Goal: Contribute content: Contribute content

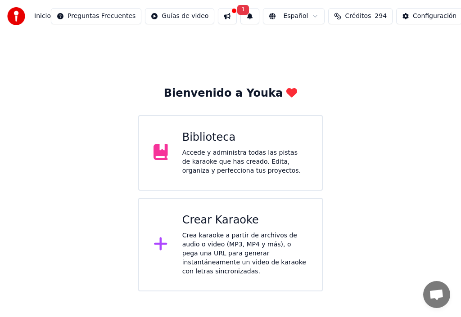
click at [222, 152] on div "Accede y administra todas las pistas de karaoke que has creado. Edita, organiza…" at bounding box center [244, 162] width 125 height 27
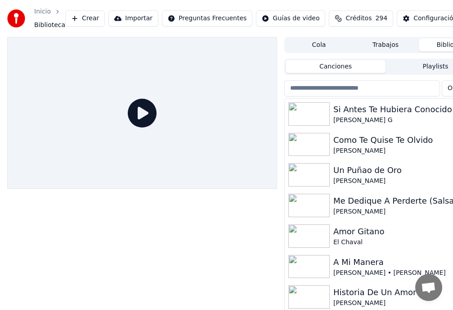
click at [334, 89] on input "search" at bounding box center [363, 88] width 156 height 16
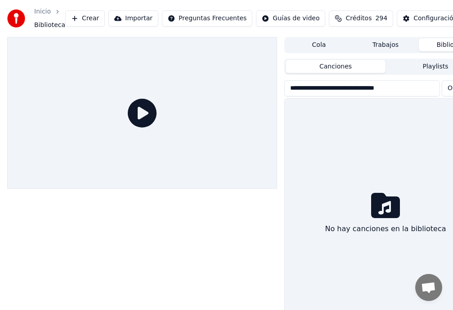
click at [144, 113] on icon at bounding box center [142, 113] width 29 height 29
click at [313, 89] on input "**********" at bounding box center [363, 88] width 156 height 16
type input "**********"
drag, startPoint x: 351, startPoint y: 1, endPoint x: 315, endPoint y: 1, distance: 36.5
click at [315, 1] on div "Inicio Biblioteca Crear Importar Preguntas Frecuentes Guías de video Créditos 2…" at bounding box center [226, 18] width 453 height 37
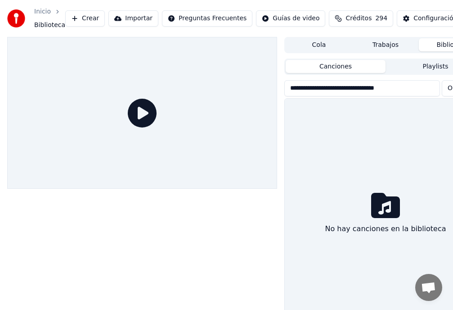
scroll to position [0, 34]
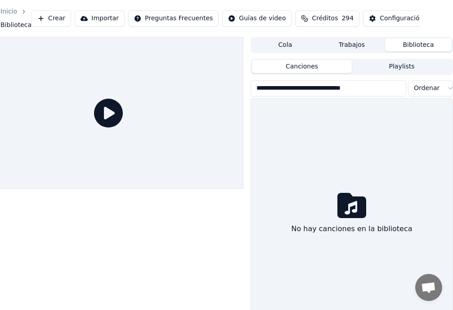
click at [414, 45] on button "Biblioteca" at bounding box center [418, 44] width 67 height 13
click at [415, 45] on button "Biblioteca" at bounding box center [418, 44] width 67 height 13
click at [420, 88] on html "**********" at bounding box center [192, 155] width 453 height 310
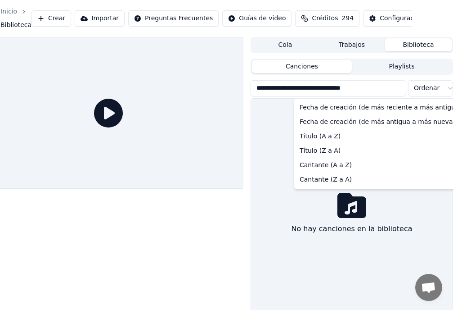
scroll to position [0, 26]
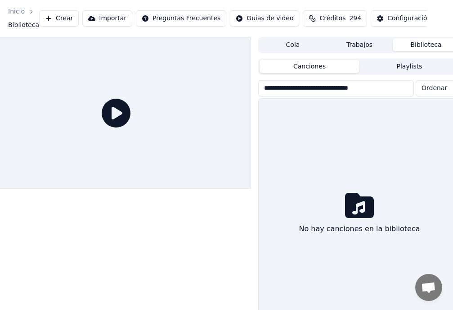
click at [296, 46] on button "Cola" at bounding box center [293, 44] width 67 height 13
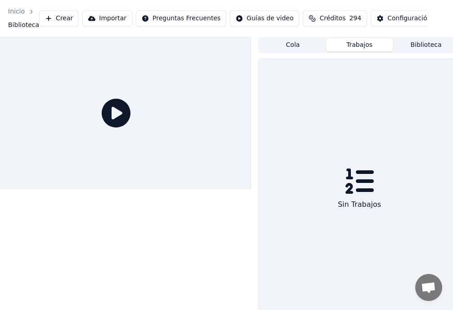
click at [363, 47] on button "Trabajos" at bounding box center [359, 44] width 67 height 13
click at [418, 46] on button "Biblioteca" at bounding box center [426, 44] width 67 height 13
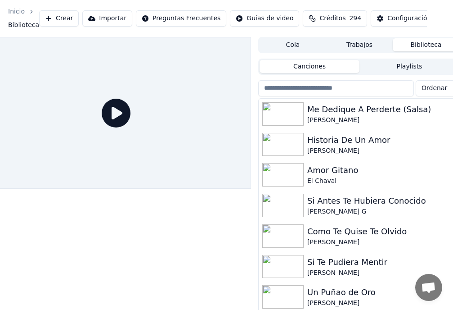
click at [310, 89] on input "search" at bounding box center [336, 88] width 156 height 16
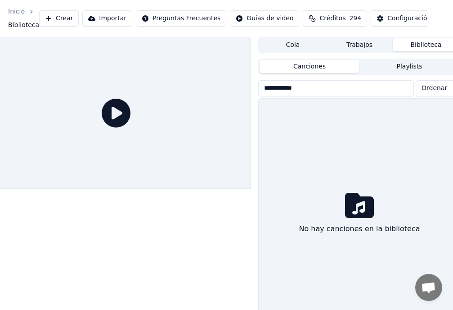
type input "**********"
click at [316, 67] on button "Canciones" at bounding box center [310, 66] width 100 height 13
click at [430, 46] on button "Biblioteca" at bounding box center [426, 44] width 67 height 13
click at [429, 47] on button "Biblioteca" at bounding box center [426, 44] width 67 height 13
click at [425, 44] on button "Biblioteca" at bounding box center [426, 44] width 67 height 13
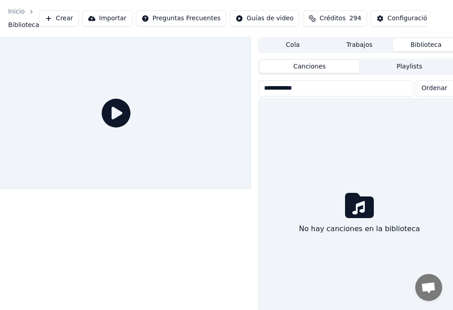
click at [423, 43] on button "Biblioteca" at bounding box center [426, 44] width 67 height 13
click at [422, 47] on button "Biblioteca" at bounding box center [426, 44] width 67 height 13
click at [119, 118] on icon at bounding box center [116, 113] width 29 height 29
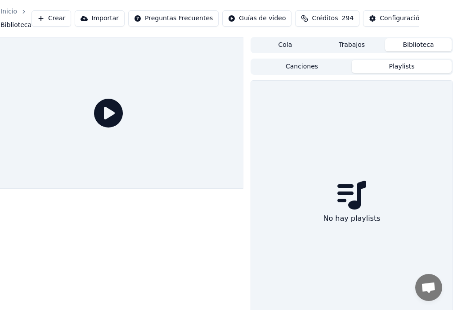
click at [402, 64] on button "Playlists" at bounding box center [402, 66] width 100 height 13
click at [400, 67] on button "Playlists" at bounding box center [402, 66] width 100 height 13
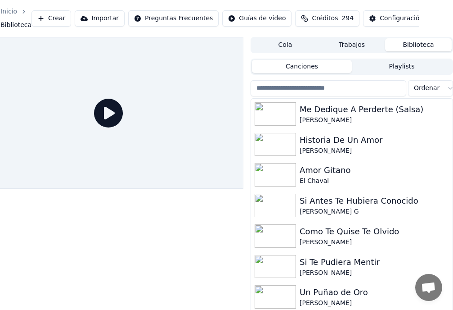
click at [305, 68] on button "Canciones" at bounding box center [302, 66] width 100 height 13
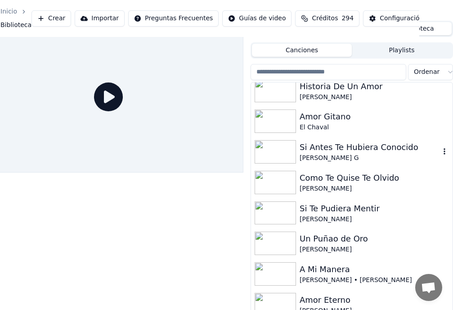
scroll to position [27, 34]
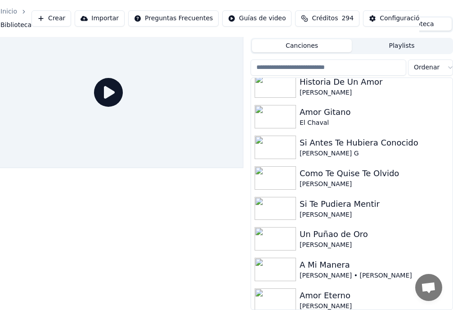
click at [420, 65] on html "Inicio Biblioteca Crear Importar Preguntas Frecuentes Guías de video Créditos 2…" at bounding box center [192, 134] width 453 height 310
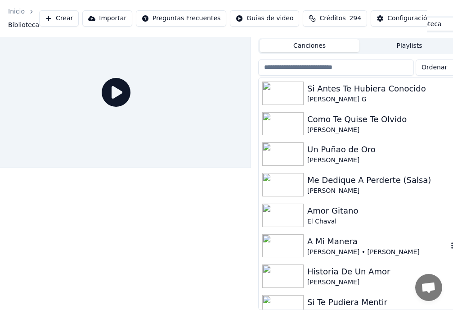
scroll to position [37, 0]
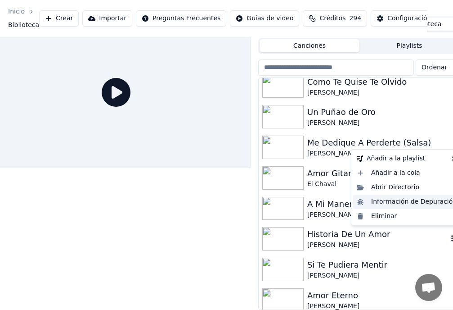
click at [427, 206] on body "Inicio Biblioteca Crear Importar Preguntas Frecuentes Guías de video Créditos 2…" at bounding box center [200, 134] width 453 height 310
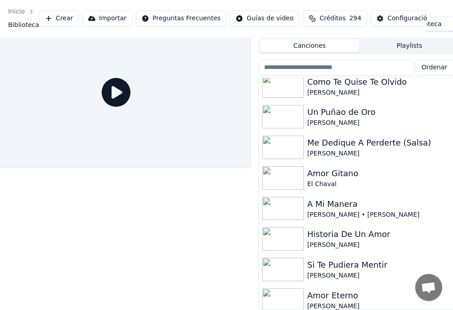
click at [431, 290] on span "Open chat" at bounding box center [429, 288] width 15 height 13
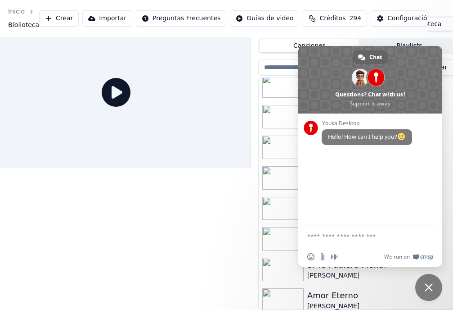
click at [236, 79] on div at bounding box center [116, 92] width 270 height 152
click at [433, 288] on span "Close chat" at bounding box center [429, 287] width 8 height 8
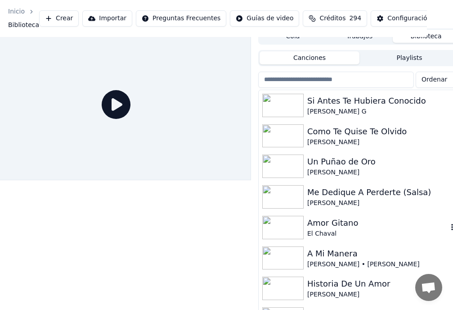
scroll to position [0, 26]
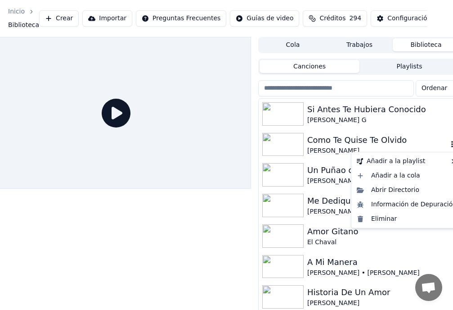
click at [448, 146] on icon "button" at bounding box center [452, 144] width 9 height 7
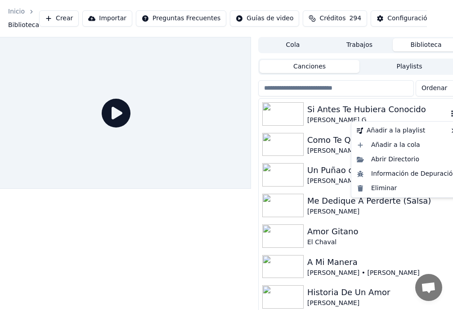
click at [452, 113] on icon "button" at bounding box center [453, 113] width 2 height 6
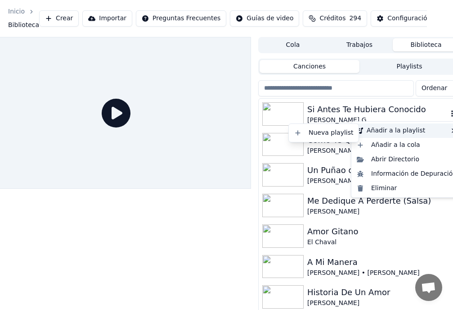
click at [404, 131] on div "Añadir a la playlist" at bounding box center [407, 130] width 107 height 14
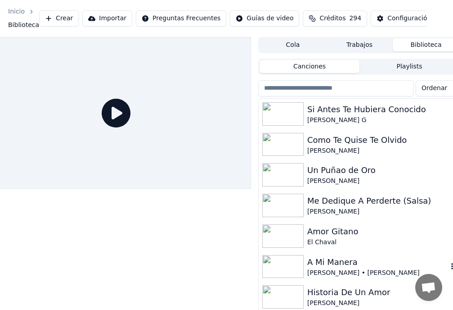
scroll to position [37, 0]
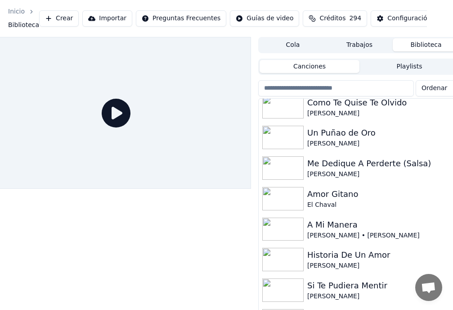
click at [109, 18] on button "Importar" at bounding box center [107, 18] width 50 height 16
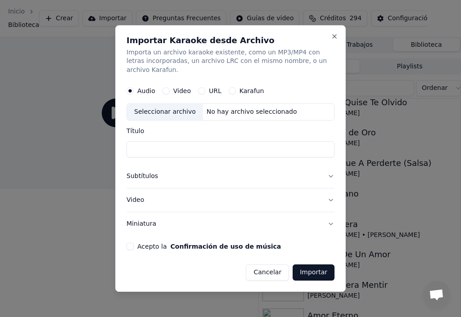
click at [165, 89] on button "Video" at bounding box center [166, 91] width 7 height 7
click at [142, 145] on input "Título" at bounding box center [231, 149] width 208 height 16
click at [134, 145] on input "**********" at bounding box center [231, 149] width 208 height 16
click at [319, 268] on button "Importar" at bounding box center [314, 273] width 42 height 16
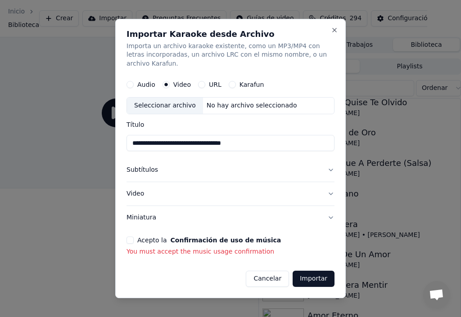
click at [253, 82] on label "Karafun" at bounding box center [252, 85] width 25 height 6
click at [236, 82] on button "Karafun" at bounding box center [232, 85] width 7 height 7
click at [166, 82] on button "Video" at bounding box center [166, 85] width 7 height 7
click at [308, 280] on button "Importar" at bounding box center [314, 279] width 42 height 16
click at [317, 278] on button "Importar" at bounding box center [314, 279] width 42 height 16
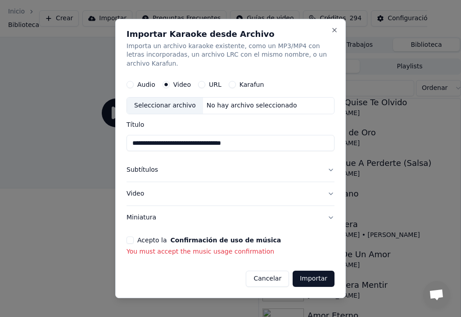
click at [317, 278] on button "Importar" at bounding box center [314, 279] width 42 height 16
click at [174, 103] on div "Seleccionar archivo" at bounding box center [165, 106] width 76 height 16
type input "**********"
click at [132, 237] on button "Acepto la Confirmación de uso de música" at bounding box center [130, 240] width 7 height 7
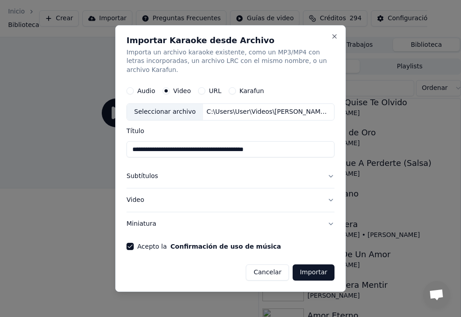
click at [315, 270] on button "Importar" at bounding box center [314, 273] width 42 height 16
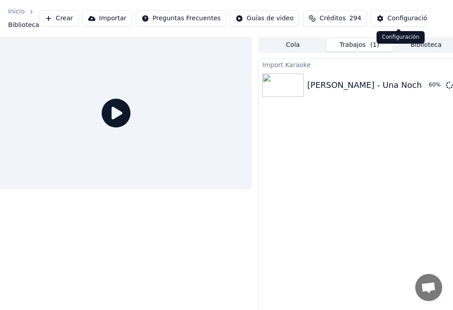
click at [403, 21] on div "Configuración" at bounding box center [410, 18] width 44 height 9
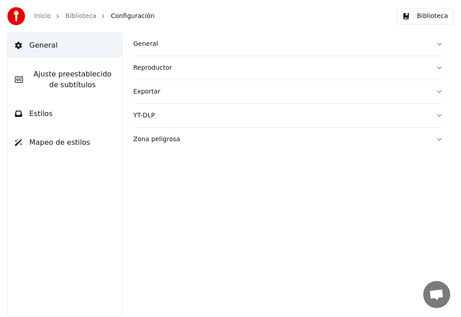
click at [36, 113] on span "Estilos" at bounding box center [40, 114] width 23 height 11
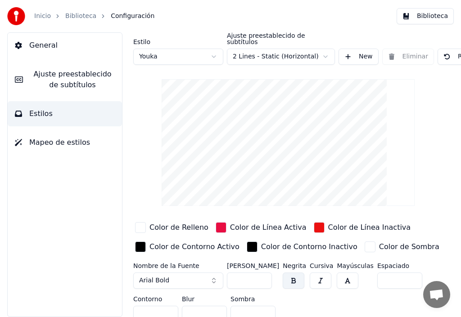
scroll to position [0, 97]
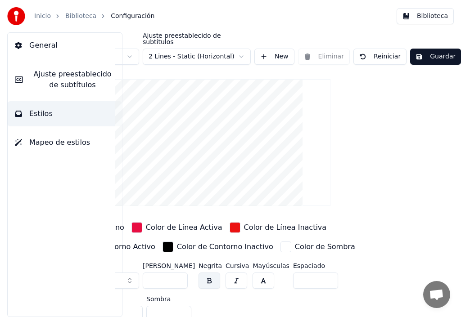
click at [434, 50] on button "Guardar" at bounding box center [435, 57] width 51 height 16
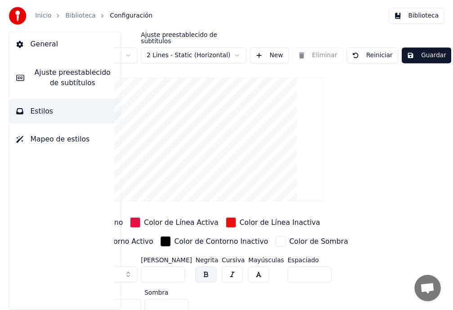
scroll to position [0, 0]
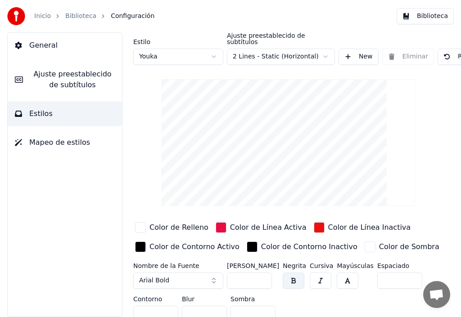
click at [82, 16] on link "Biblioteca" at bounding box center [80, 16] width 31 height 9
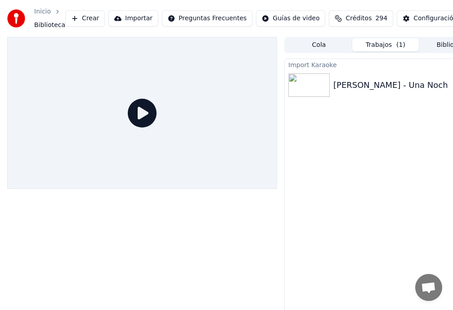
scroll to position [0, 34]
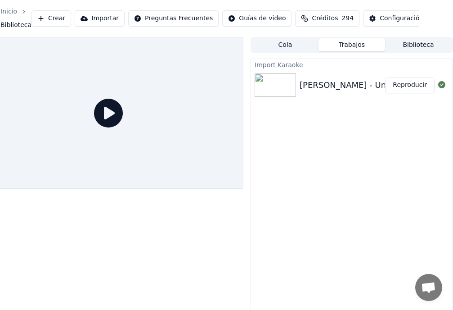
click at [414, 86] on button "Reproducir" at bounding box center [410, 85] width 50 height 16
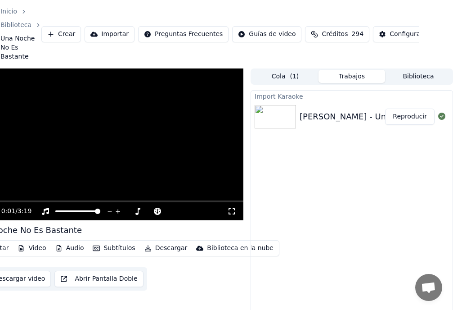
drag, startPoint x: 190, startPoint y: 18, endPoint x: 228, endPoint y: 16, distance: 38.4
click at [228, 16] on div "Inicio Biblioteca Una Noche No Es Bastante Crear Importar Preguntas Frecuentes …" at bounding box center [192, 34] width 453 height 68
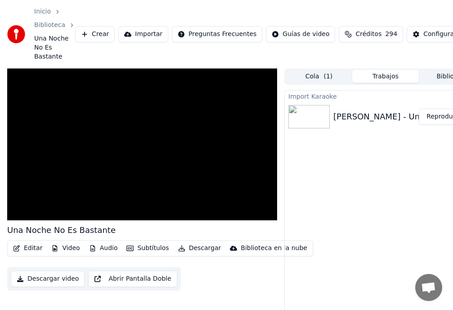
click at [30, 248] on button "Editar" at bounding box center [27, 248] width 36 height 13
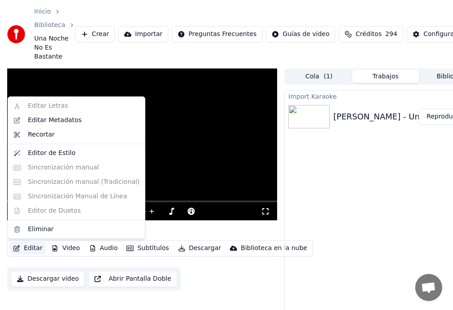
click at [333, 161] on div "Import Karaoke [PERSON_NAME] - Una Noche No Es Bastante (Karaoke) Reproducir" at bounding box center [386, 221] width 203 height 263
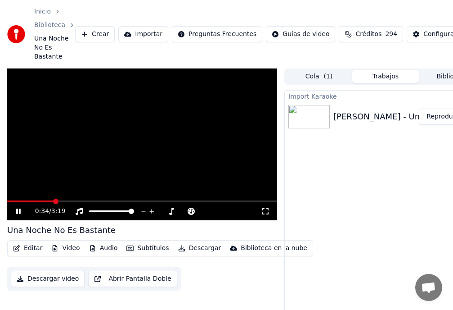
click at [146, 248] on button "Subtítulos" at bounding box center [148, 248] width 50 height 13
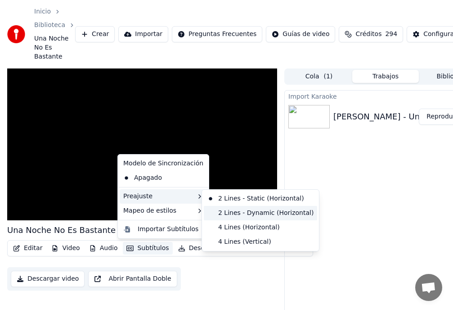
click at [259, 213] on div "2 Lines - Dynamic (Horizontal)" at bounding box center [260, 213] width 113 height 14
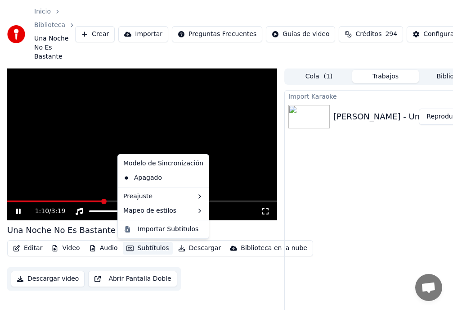
click at [141, 248] on button "Subtítulos" at bounding box center [148, 248] width 50 height 13
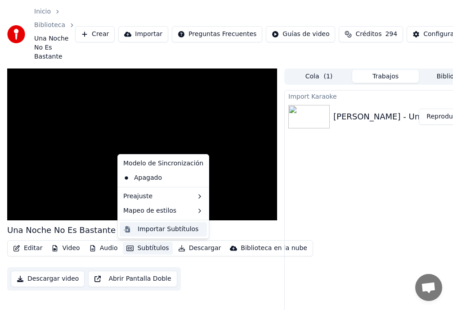
click at [148, 230] on div "Importar Subtítulos" at bounding box center [168, 229] width 61 height 9
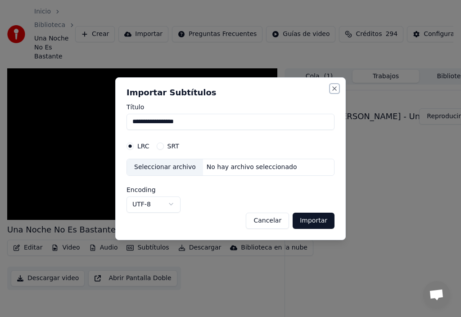
click at [336, 90] on button "Close" at bounding box center [334, 88] width 7 height 7
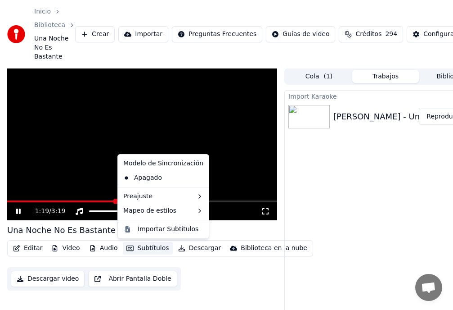
click at [141, 251] on button "Subtítulos" at bounding box center [148, 248] width 50 height 13
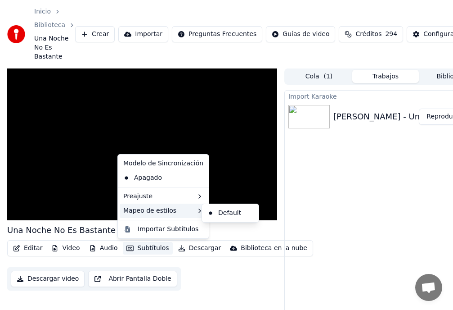
click at [165, 210] on div "Mapeo de estilos" at bounding box center [163, 211] width 87 height 14
click at [233, 216] on div "Default" at bounding box center [230, 213] width 53 height 14
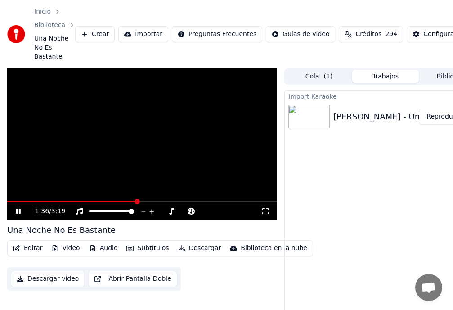
click at [68, 279] on button "Descargar video" at bounding box center [48, 279] width 74 height 16
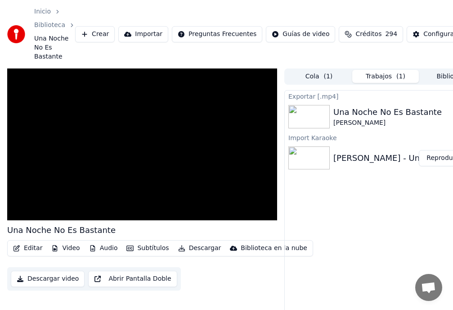
drag, startPoint x: 355, startPoint y: 10, endPoint x: 251, endPoint y: 0, distance: 104.6
click at [251, 0] on html "Inicio Biblioteca Una Noche No Es Bastante Crear Importar Preguntas Frecuentes …" at bounding box center [226, 155] width 453 height 310
click at [390, 113] on div "Una Noche No Es Bastante" at bounding box center [388, 112] width 109 height 13
click at [445, 118] on button "Mostrar" at bounding box center [449, 117] width 40 height 16
click at [100, 35] on button "Crear" at bounding box center [95, 34] width 40 height 16
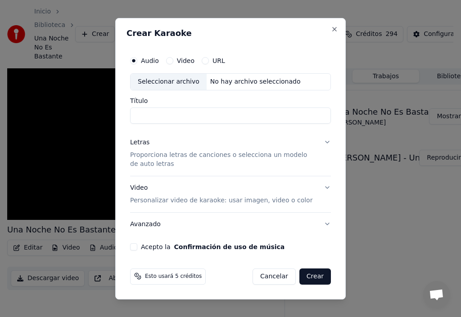
click at [147, 84] on div "Seleccionar archivo" at bounding box center [169, 82] width 76 height 16
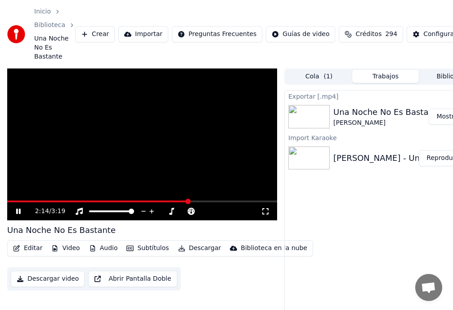
click at [29, 198] on video at bounding box center [142, 144] width 270 height 152
click at [445, 118] on button "Mostrar" at bounding box center [449, 117] width 40 height 16
click at [97, 38] on button "Crear" at bounding box center [95, 34] width 40 height 16
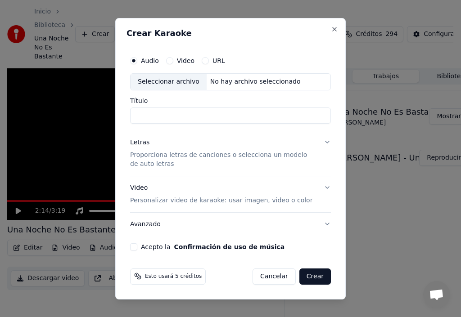
click at [155, 84] on div "Seleccionar archivo" at bounding box center [169, 82] width 76 height 16
